Goal: Download file/media

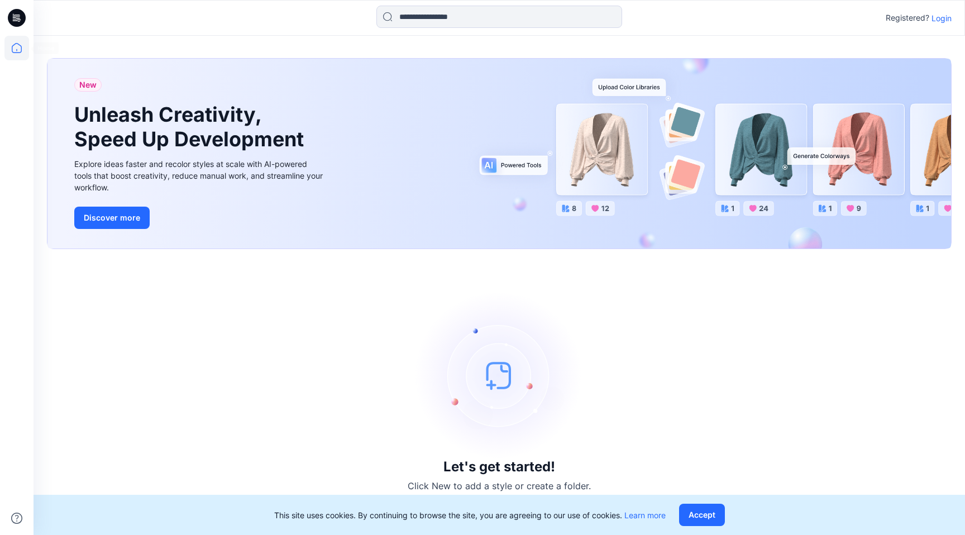
click at [16, 49] on icon at bounding box center [16, 48] width 25 height 25
click at [940, 17] on p "Login" at bounding box center [941, 18] width 20 height 12
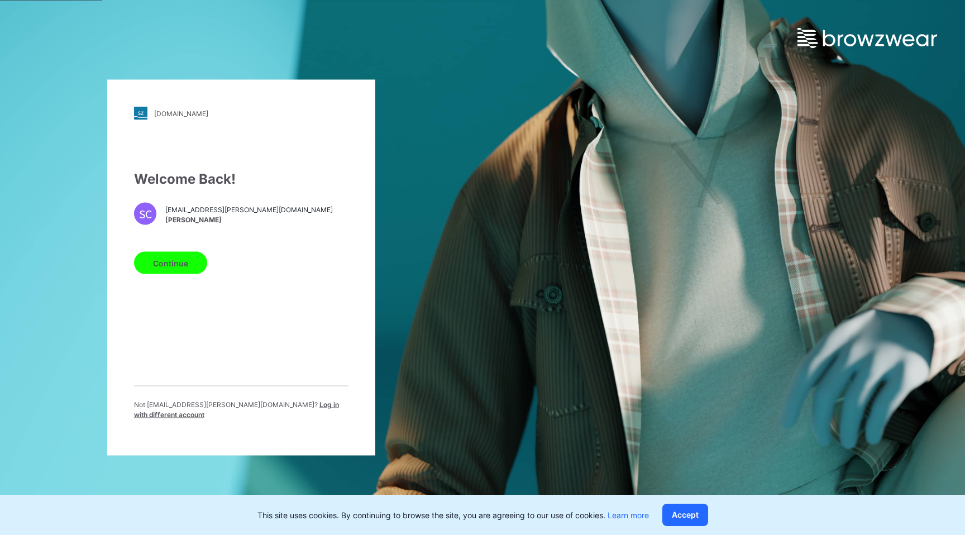
click at [180, 267] on button "Continue" at bounding box center [170, 263] width 73 height 22
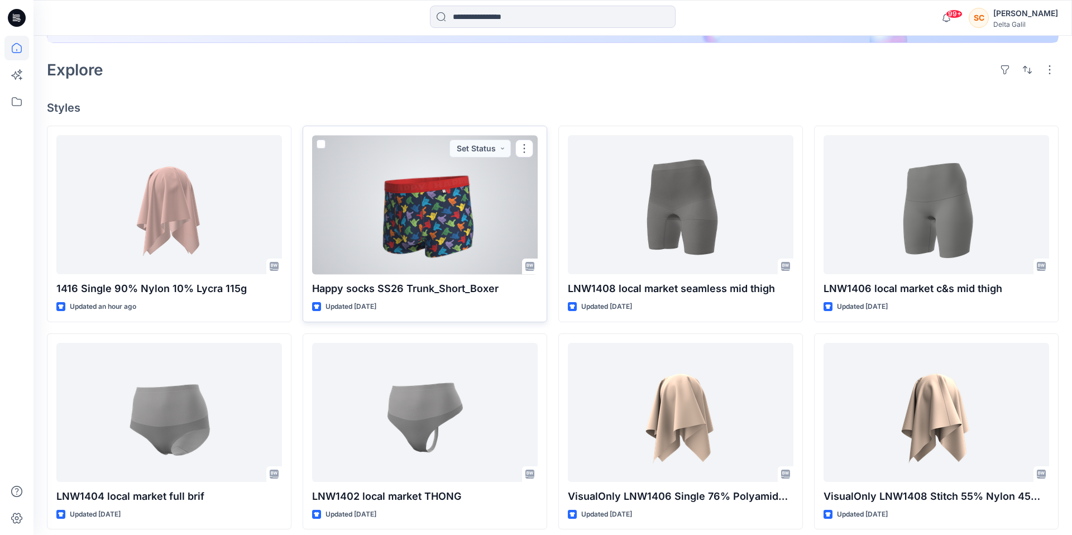
scroll to position [257, 0]
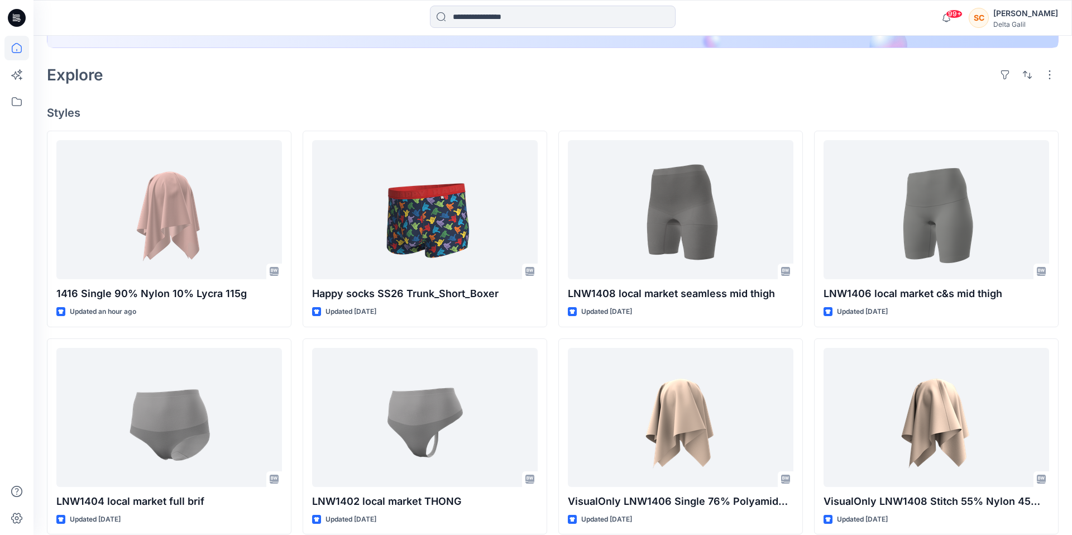
click at [766, 17] on div at bounding box center [552, 18] width 519 height 25
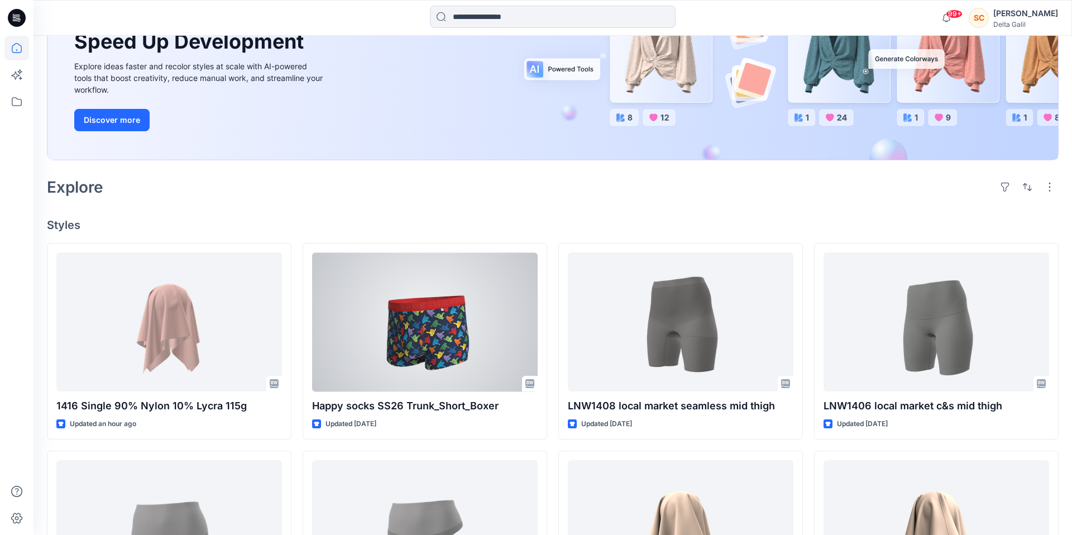
scroll to position [0, 0]
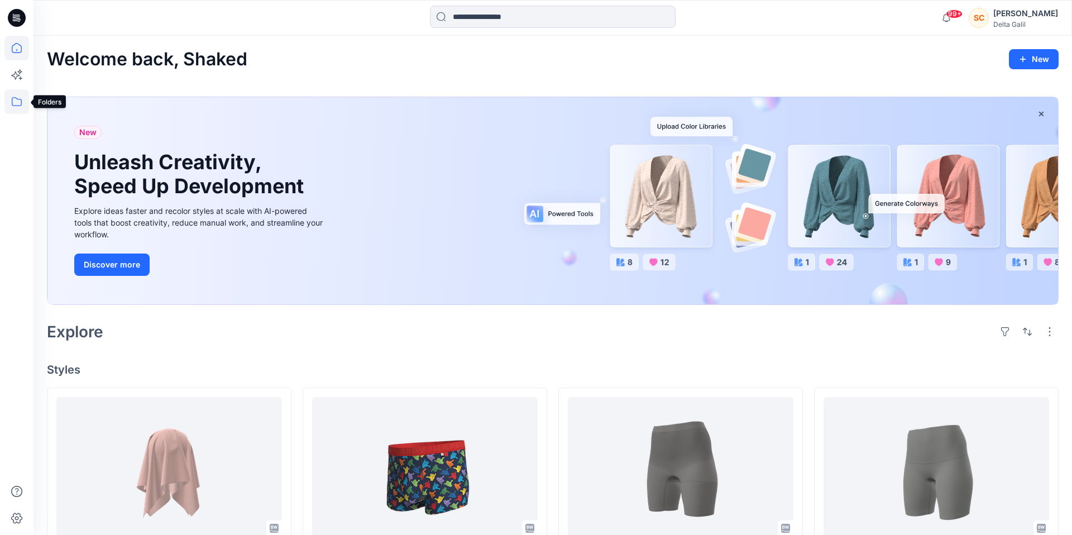
click at [20, 107] on icon at bounding box center [16, 101] width 25 height 25
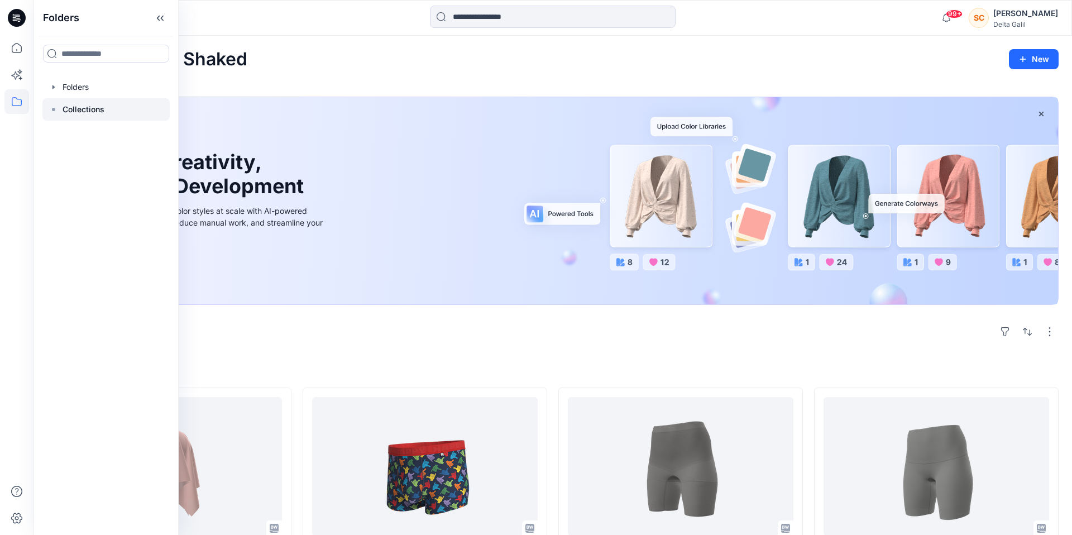
click at [97, 111] on p "Collections" at bounding box center [84, 109] width 42 height 13
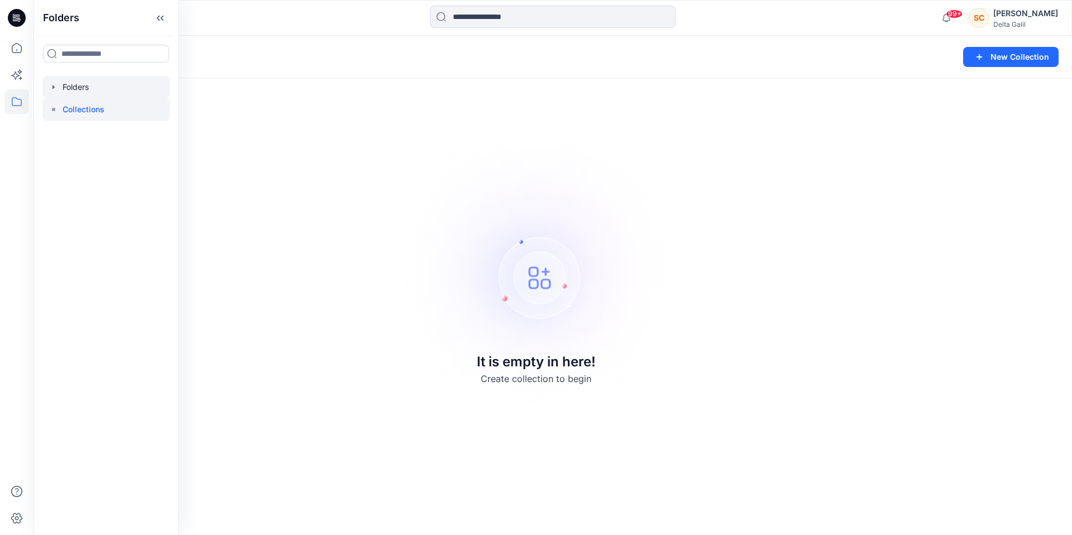
click at [91, 95] on div at bounding box center [105, 87] width 127 height 22
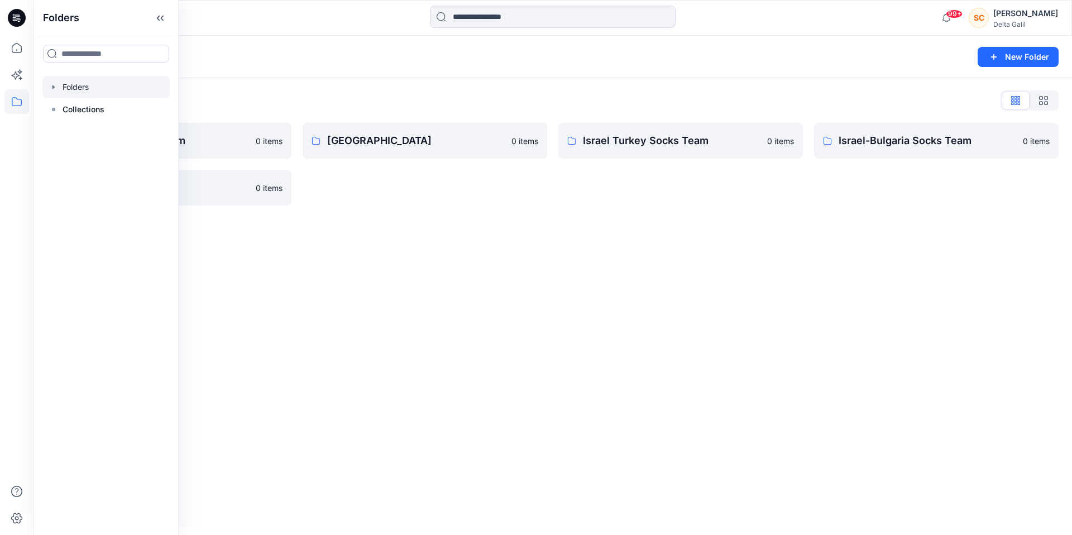
click at [399, 245] on div "Folders New Folder Folders List Active and Socks Team 0 items Socks Fabrics 0 i…" at bounding box center [553, 285] width 1039 height 499
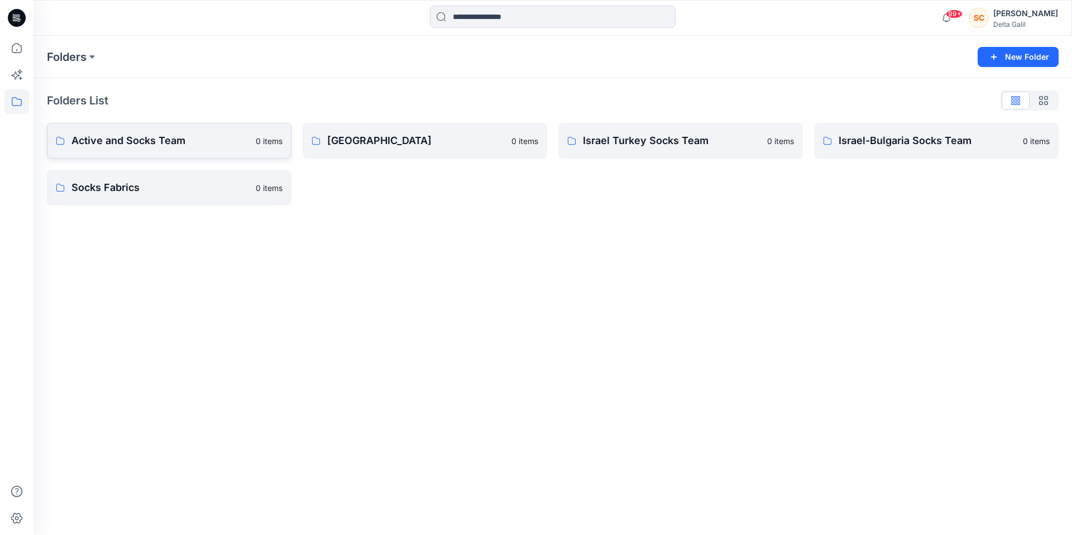
click at [215, 149] on link "Active and Socks Team 0 items" at bounding box center [169, 141] width 245 height 36
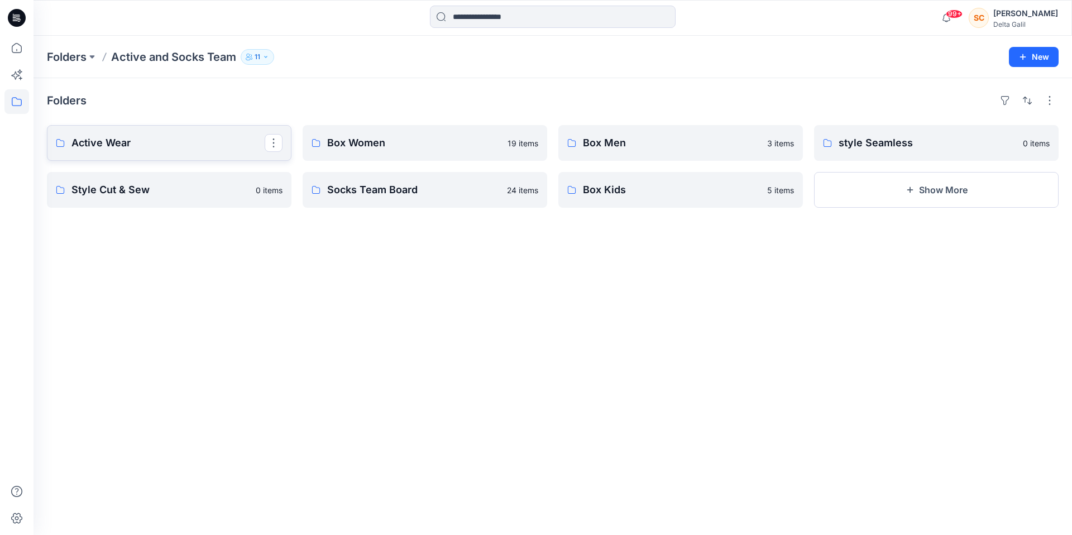
click at [130, 147] on p "Active Wear" at bounding box center [167, 143] width 193 height 16
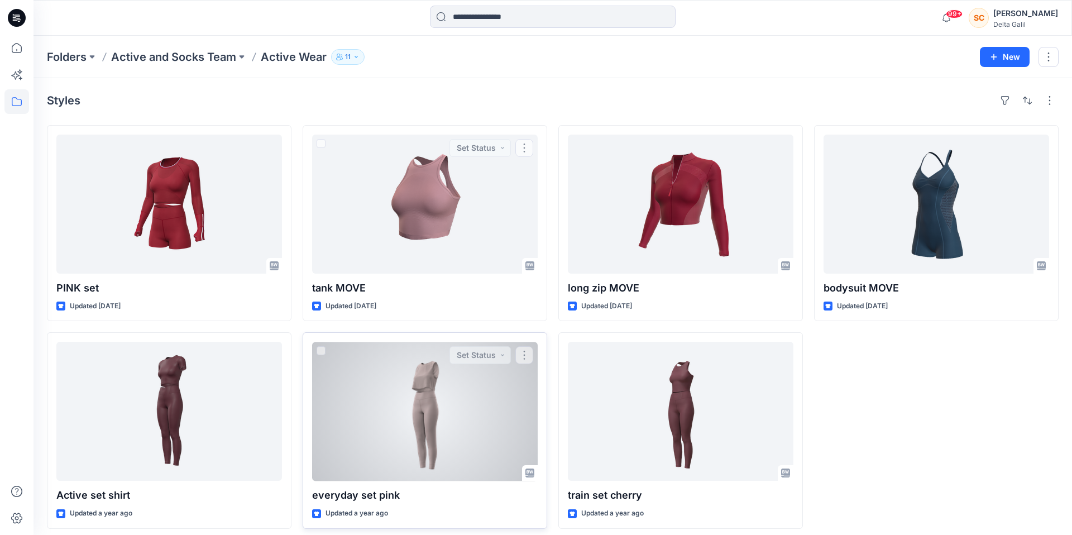
scroll to position [7, 0]
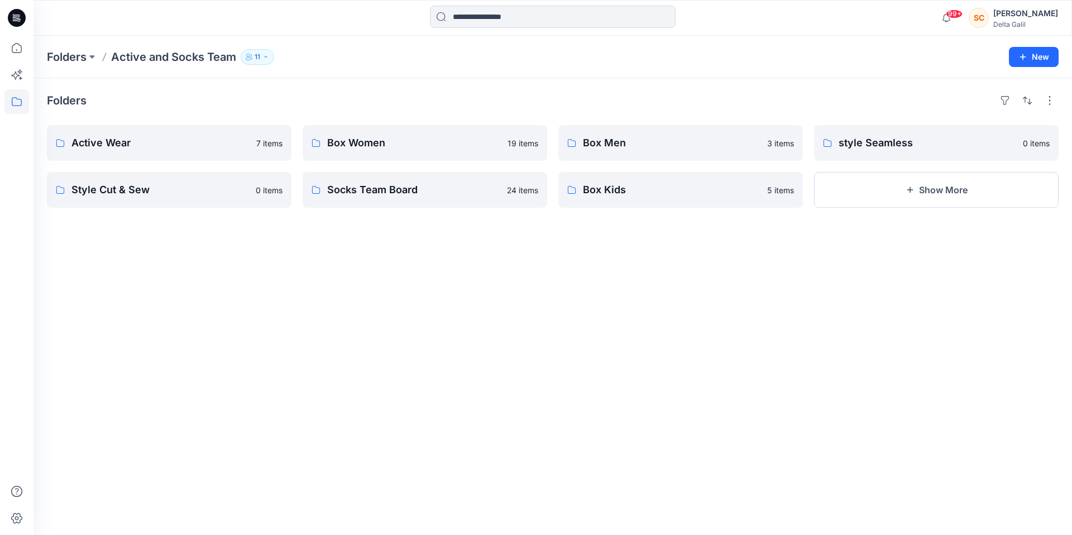
click at [300, 114] on div "Folders Active Wear 7 items Style Cut & Sew 0 items Box Women 19 items Socks Te…" at bounding box center [553, 306] width 1039 height 457
click at [348, 146] on p "Box Women" at bounding box center [423, 143] width 193 height 16
click at [601, 145] on p "Box Men" at bounding box center [679, 143] width 193 height 16
click at [423, 203] on link "Socks Team Board" at bounding box center [425, 190] width 245 height 36
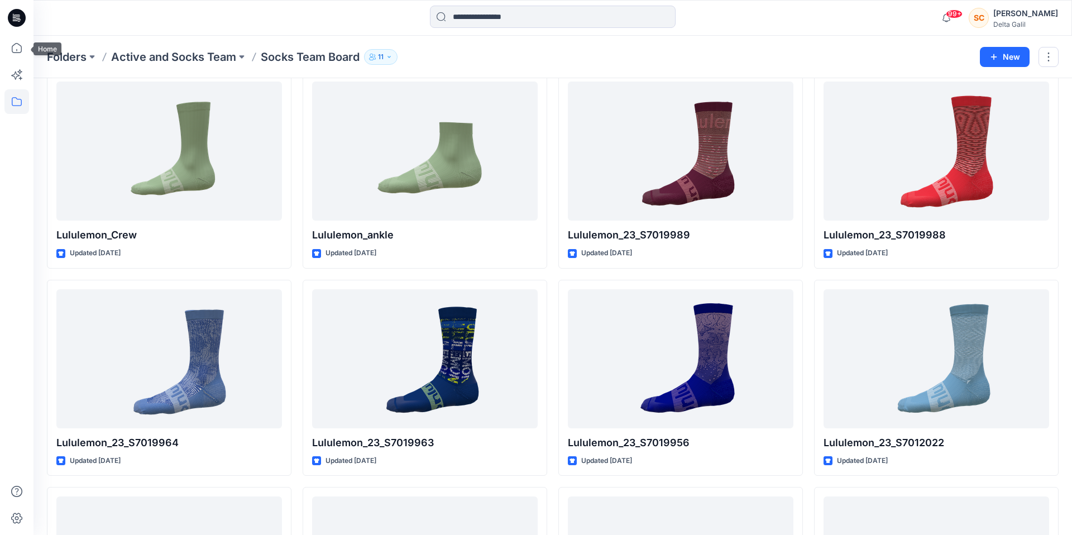
scroll to position [261, 0]
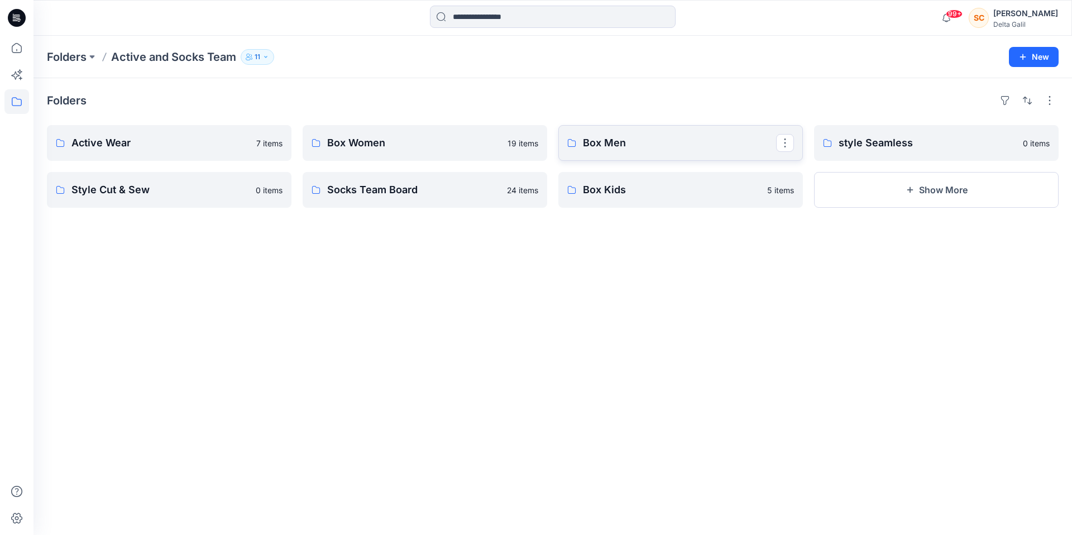
click at [636, 151] on link "Box Men" at bounding box center [680, 143] width 245 height 36
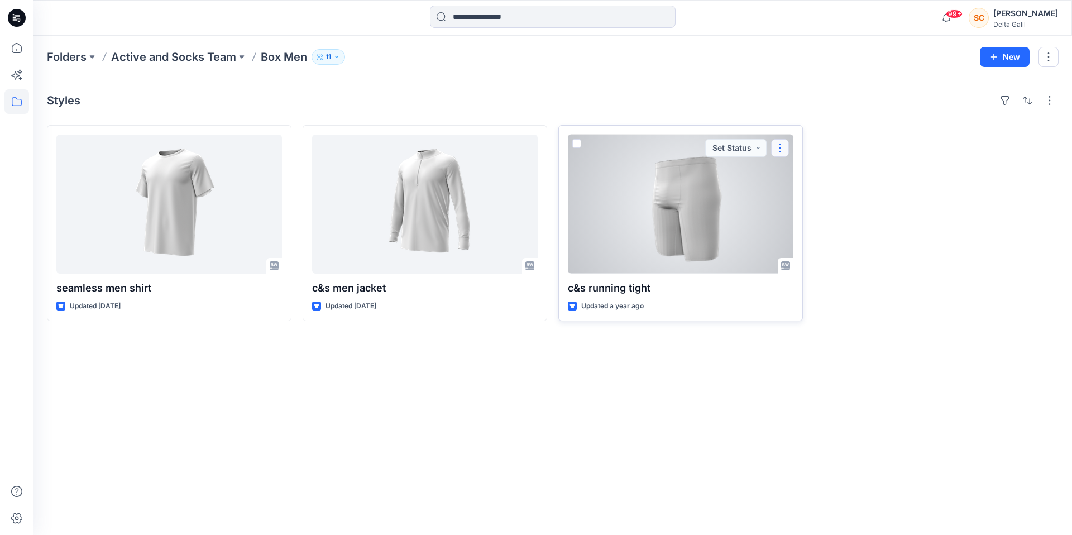
click at [776, 151] on button "button" at bounding box center [780, 148] width 18 height 18
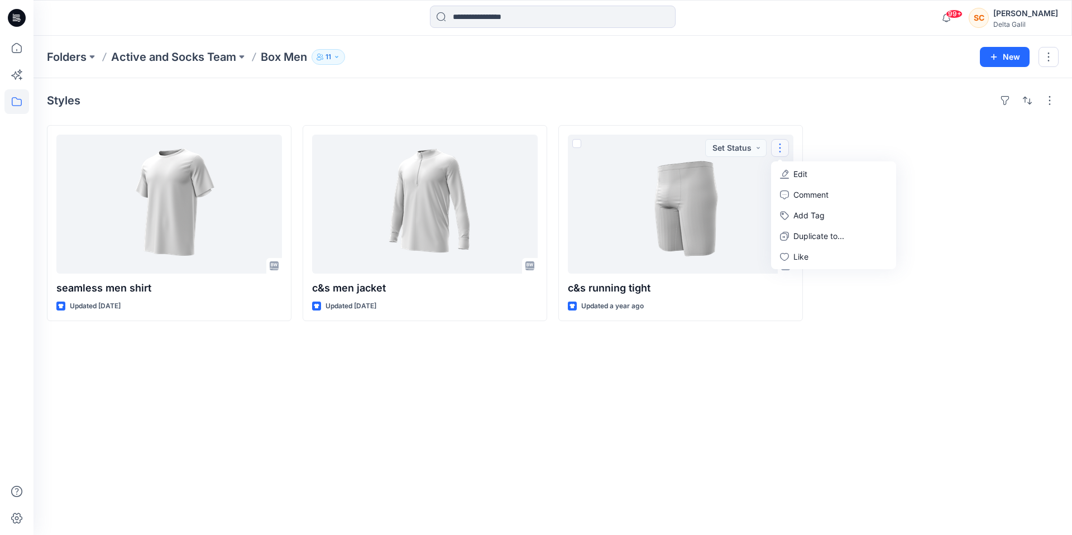
click at [352, 83] on div "Styles seamless men shirt Updated [DATE] c&s men jacket Updated [DATE] c&s runn…" at bounding box center [553, 306] width 1039 height 457
click at [155, 53] on p "Active and Socks Team" at bounding box center [173, 57] width 125 height 16
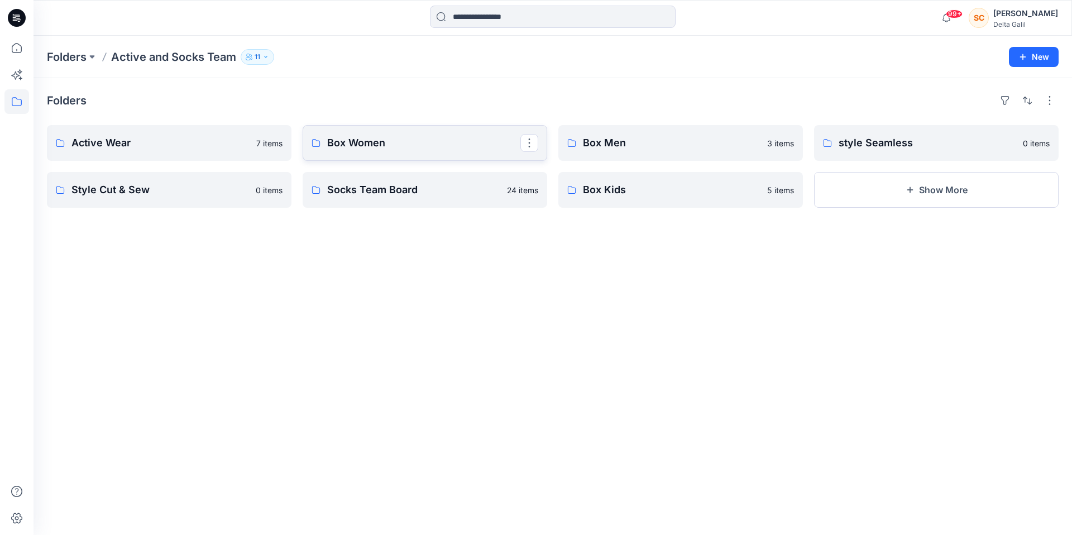
click at [401, 131] on link "Box Women" at bounding box center [425, 143] width 245 height 36
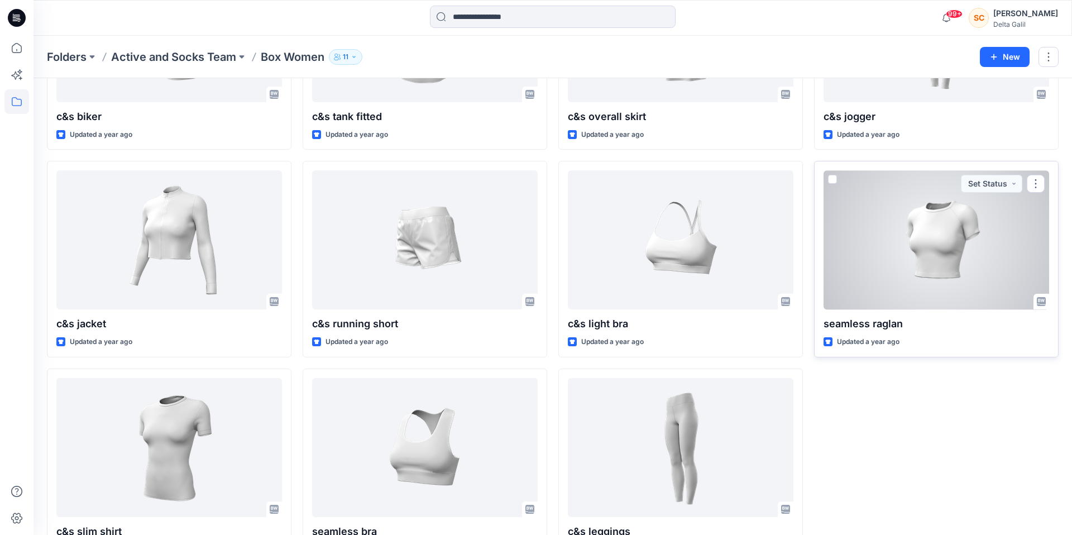
scroll to position [629, 0]
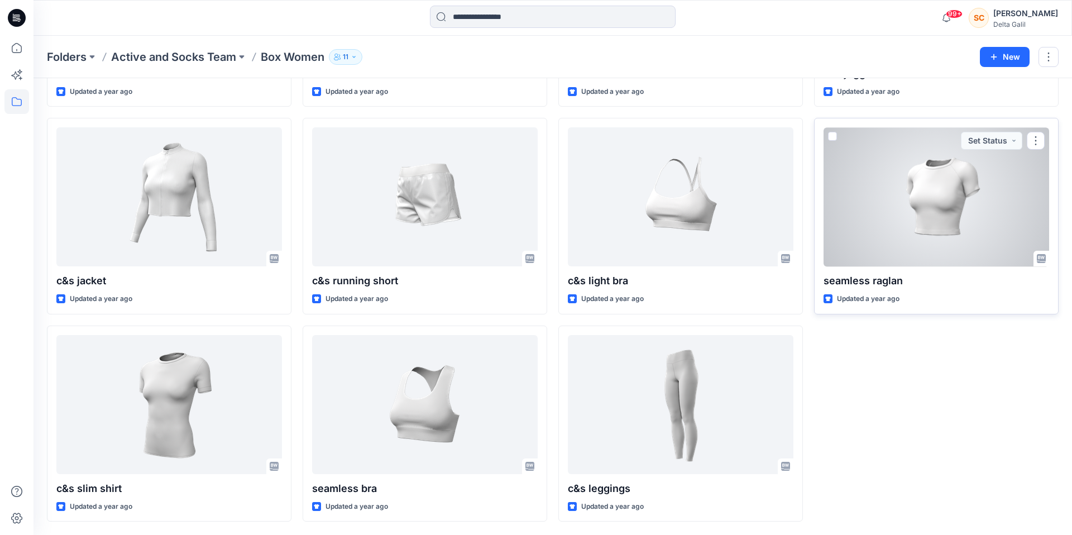
click at [964, 181] on div at bounding box center [937, 196] width 226 height 139
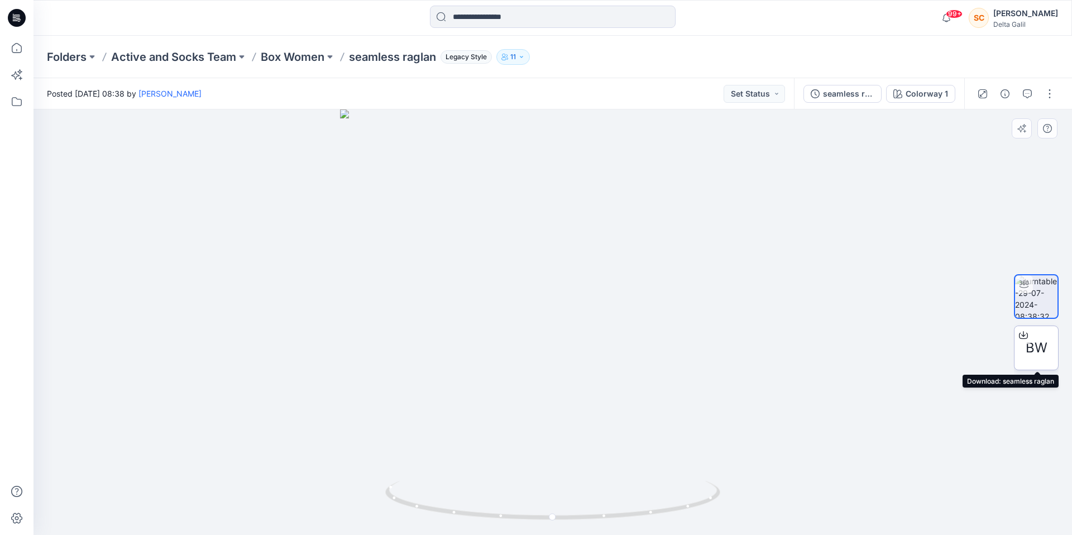
click at [964, 339] on icon at bounding box center [1023, 335] width 9 height 9
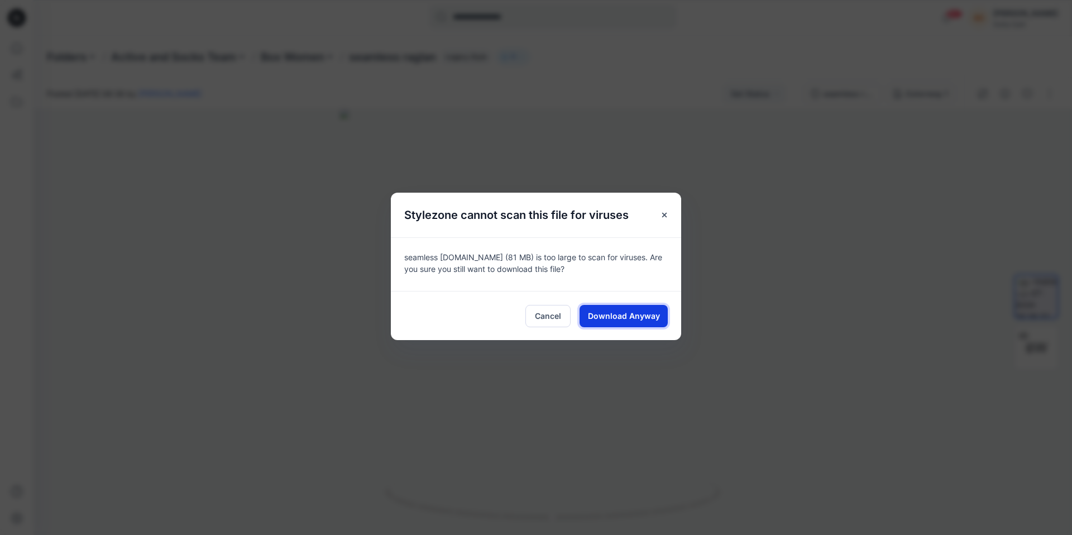
click at [629, 315] on span "Download Anyway" at bounding box center [624, 316] width 72 height 12
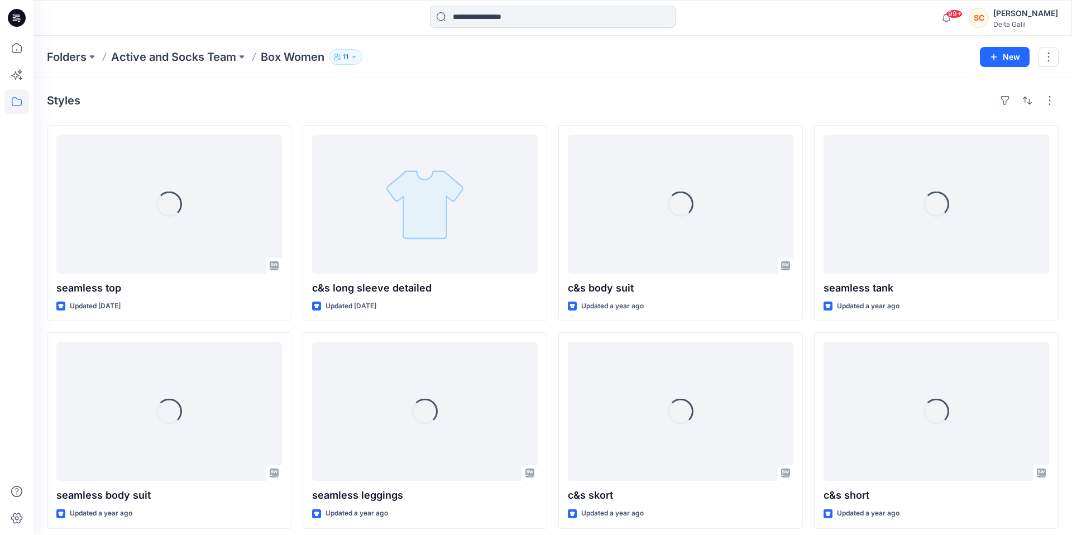
scroll to position [629, 0]
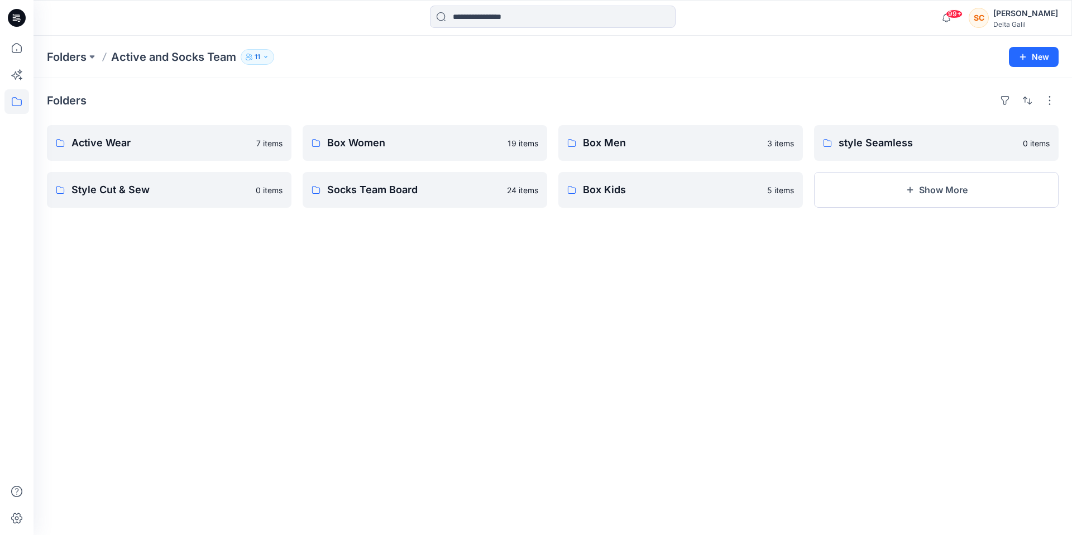
click at [625, 161] on div "Box Men 3 items Box Kids 5 items" at bounding box center [680, 166] width 245 height 83
click at [624, 148] on p "Box Men" at bounding box center [679, 143] width 193 height 16
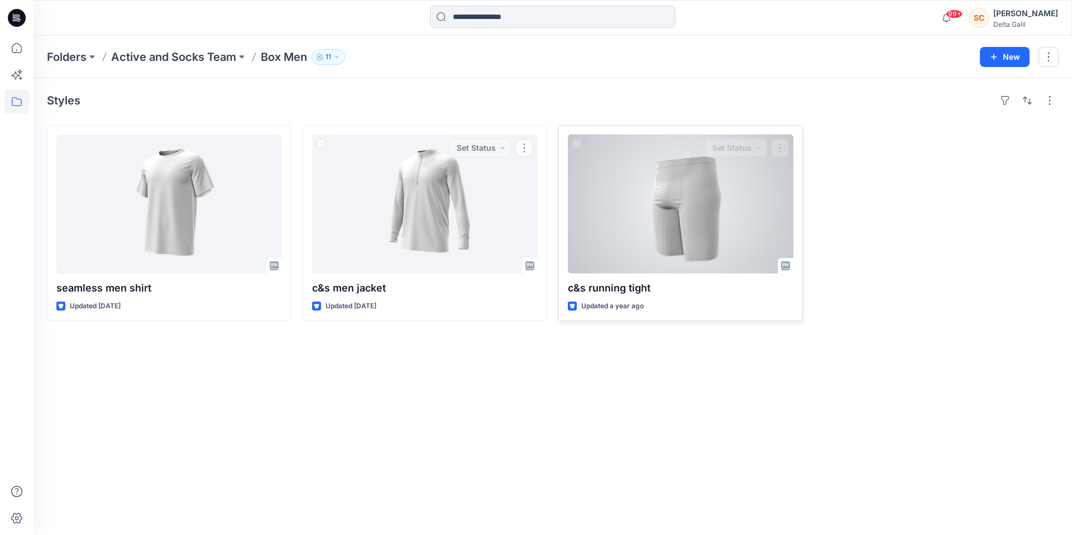
click at [664, 224] on div at bounding box center [681, 204] width 226 height 139
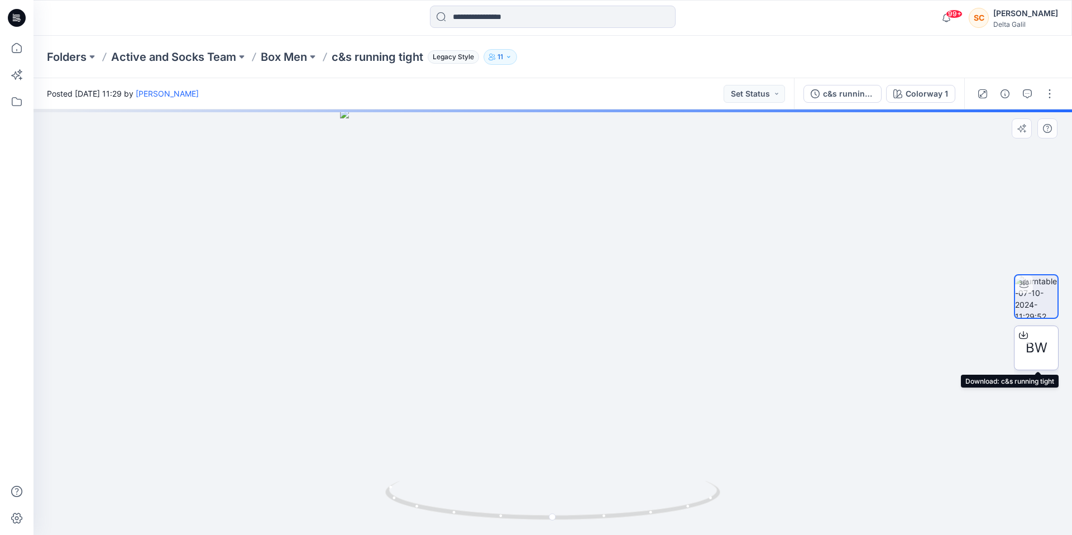
click at [964, 332] on icon at bounding box center [1023, 335] width 9 height 9
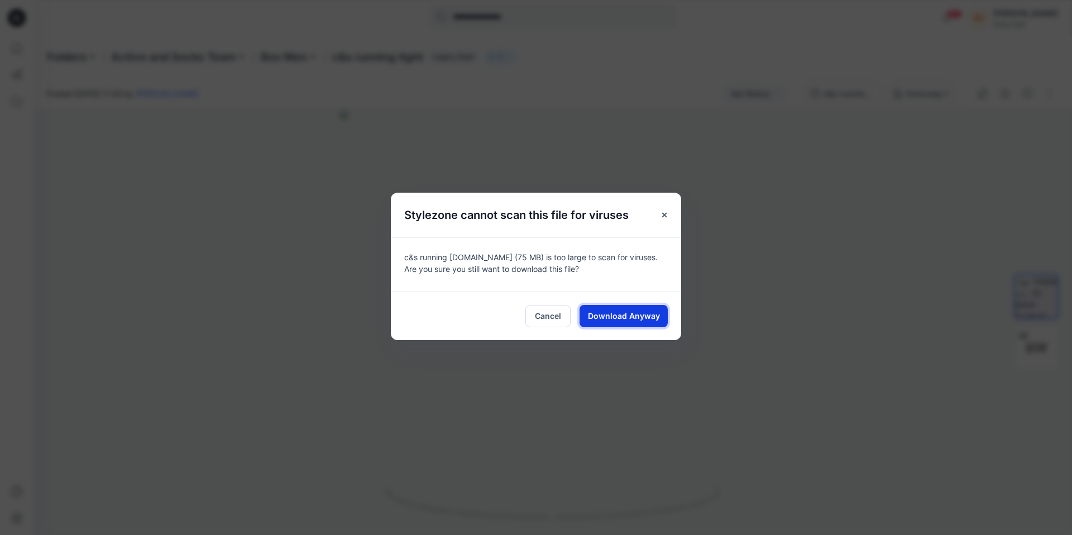
click at [642, 310] on span "Download Anyway" at bounding box center [624, 316] width 72 height 12
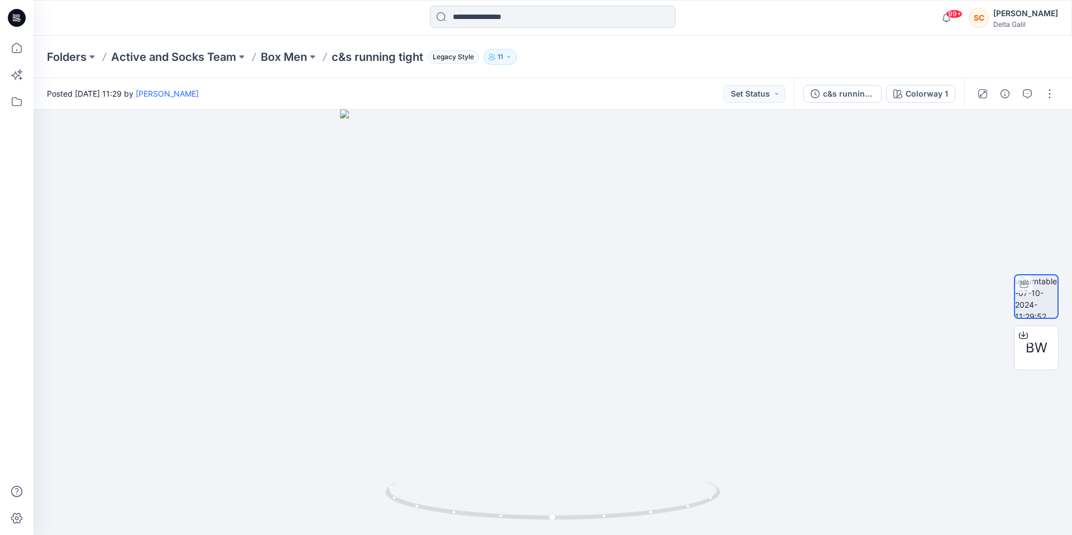
click at [869, 17] on div "99+ Notifications [PERSON_NAME] shared 1416 Single 90% Nylon 10% Lycra 115g in …" at bounding box center [553, 18] width 1038 height 25
